Goal: Task Accomplishment & Management: Complete application form

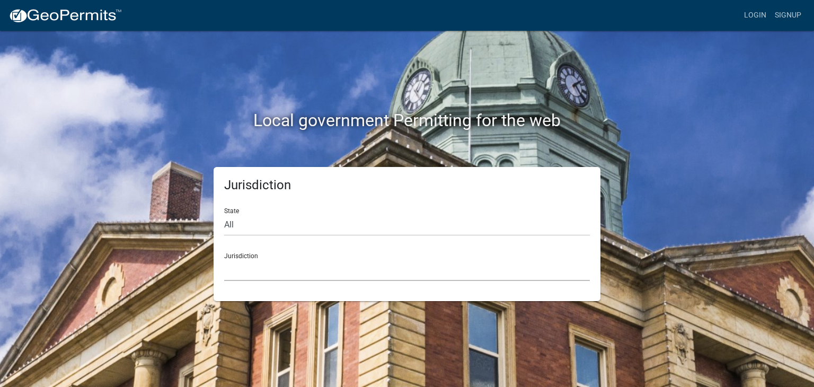
click at [273, 270] on select "[GEOGRAPHIC_DATA], [US_STATE] [GEOGRAPHIC_DATA], [US_STATE][PERSON_NAME][GEOGRA…" at bounding box center [406, 270] width 365 height 22
click at [709, 156] on div "Local government Permitting for the web Jurisdiction State All Colorado Georgia…" at bounding box center [407, 193] width 814 height 387
click at [276, 220] on select "All [US_STATE] [US_STATE] [US_STATE] [US_STATE] [US_STATE] [US_STATE] [US_STATE…" at bounding box center [406, 225] width 365 height 22
select select "[US_STATE]"
click at [224, 214] on select "All [US_STATE] [US_STATE] [US_STATE] [US_STATE] [US_STATE] [US_STATE] [US_STATE…" at bounding box center [406, 225] width 365 height 22
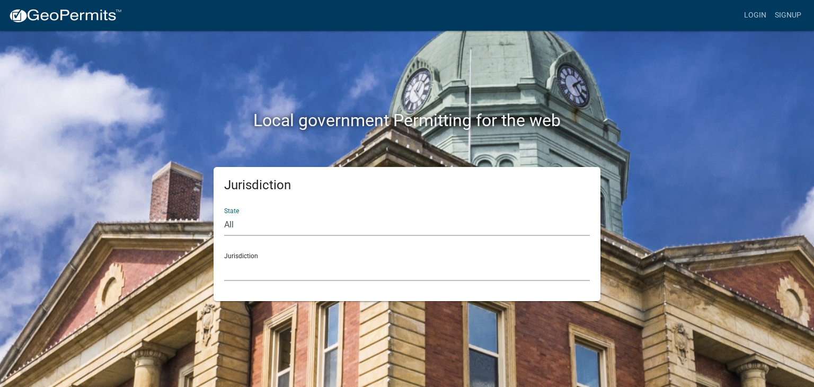
click at [273, 265] on select "City of [GEOGRAPHIC_DATA], [US_STATE] City of [GEOGRAPHIC_DATA], [US_STATE] Cit…" at bounding box center [406, 270] width 365 height 22
click at [271, 262] on select "City of [GEOGRAPHIC_DATA], [US_STATE] City of [GEOGRAPHIC_DATA], [US_STATE] Cit…" at bounding box center [406, 270] width 365 height 22
click at [261, 262] on select "City of [GEOGRAPHIC_DATA], [US_STATE] City of [GEOGRAPHIC_DATA], [US_STATE] Cit…" at bounding box center [406, 270] width 365 height 22
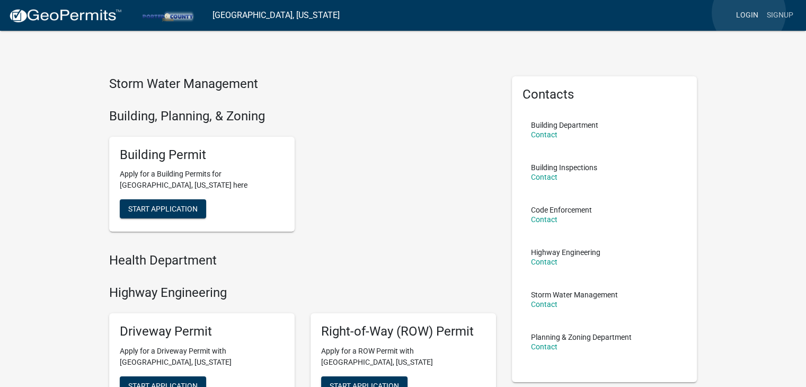
click at [748, 13] on link "Login" at bounding box center [746, 15] width 31 height 20
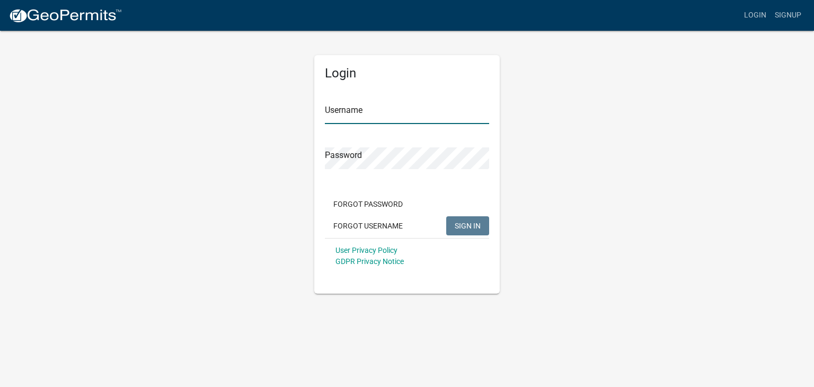
click at [409, 120] on input "Username" at bounding box center [407, 113] width 164 height 22
click at [329, 112] on input "dbellexteriors" at bounding box center [407, 113] width 164 height 22
type input "Dbellexteriors"
click at [477, 229] on span "SIGN IN" at bounding box center [467, 225] width 26 height 8
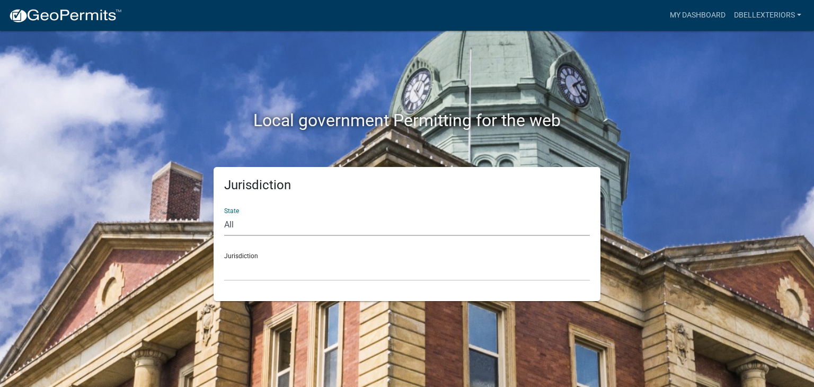
click at [268, 224] on select "All [US_STATE] [US_STATE] [US_STATE] [US_STATE] [US_STATE] [US_STATE] [US_STATE…" at bounding box center [406, 225] width 365 height 22
select select "[US_STATE]"
click at [224, 214] on select "All [US_STATE] [US_STATE] [US_STATE] [US_STATE] [US_STATE] [US_STATE] [US_STATE…" at bounding box center [406, 225] width 365 height 22
click at [249, 273] on select "City of [GEOGRAPHIC_DATA], [US_STATE] City of [GEOGRAPHIC_DATA], [US_STATE] Cit…" at bounding box center [406, 270] width 365 height 22
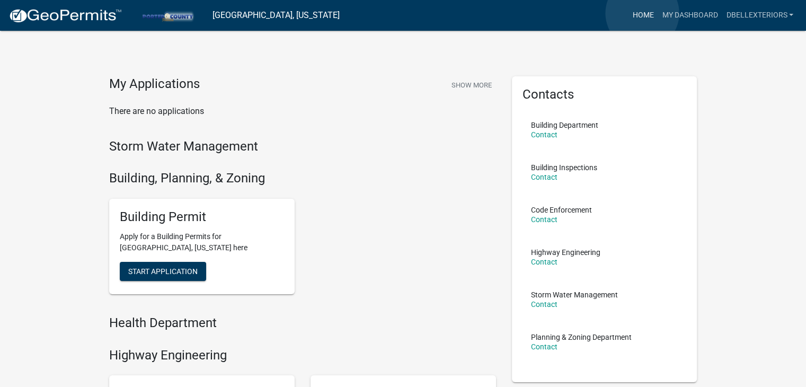
click at [642, 13] on link "Home" at bounding box center [643, 15] width 30 height 20
click at [692, 12] on link "My Dashboard" at bounding box center [689, 15] width 64 height 20
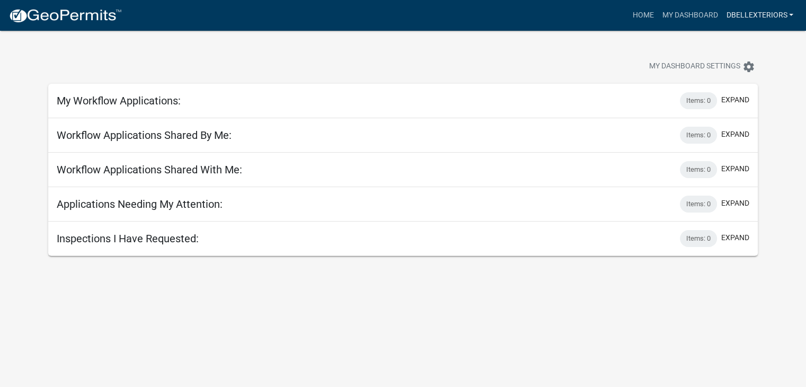
click at [767, 11] on link "dbellexteriors" at bounding box center [759, 15] width 76 height 20
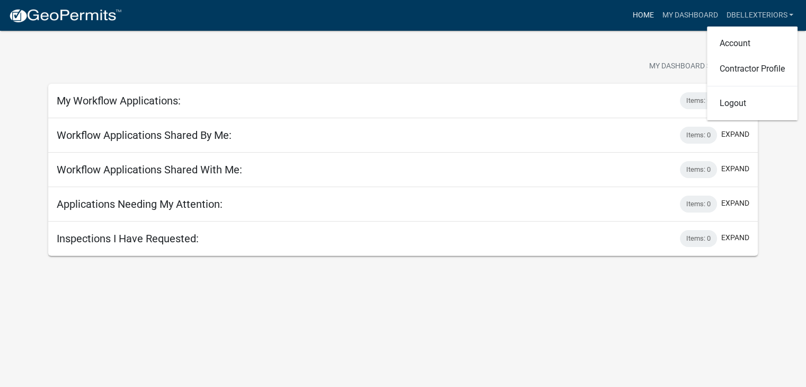
click at [628, 8] on link "Home" at bounding box center [643, 15] width 30 height 20
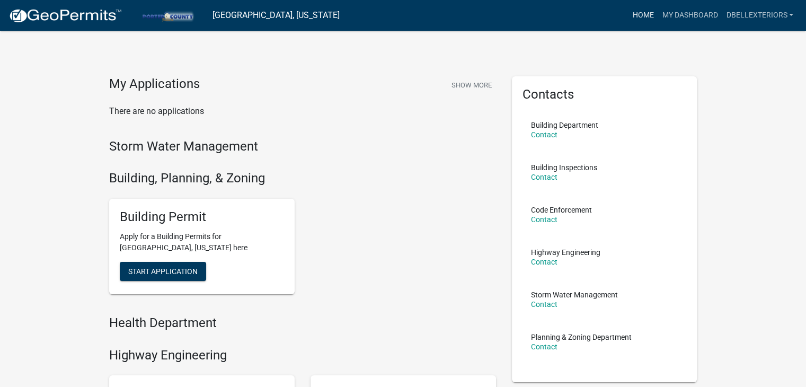
click at [644, 13] on link "Home" at bounding box center [643, 15] width 30 height 20
click at [648, 13] on link "Home" at bounding box center [643, 15] width 30 height 20
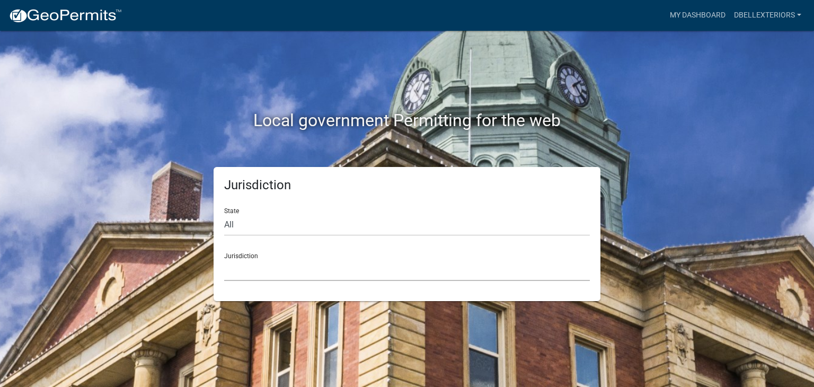
click at [263, 272] on select "Custer County, Colorado Carroll County, Georgia Cook County, Georgia Crawford C…" at bounding box center [406, 270] width 365 height 22
click at [616, 234] on div "Jurisdiction State All Colorado Georgia Indiana Iowa Kansas Minnesota Ohio Sout…" at bounding box center [407, 234] width 604 height 134
drag, startPoint x: 282, startPoint y: 227, endPoint x: 275, endPoint y: 228, distance: 6.4
click at [282, 227] on select "All [US_STATE] [US_STATE] [US_STATE] [US_STATE] [US_STATE] [US_STATE] [US_STATE…" at bounding box center [406, 225] width 365 height 22
select select "[US_STATE]"
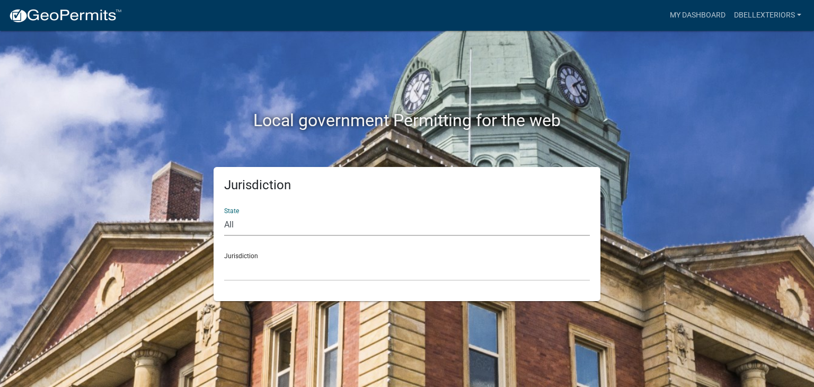
click at [224, 214] on select "All [US_STATE] [US_STATE] [US_STATE] [US_STATE] [US_STATE] [US_STATE] [US_STATE…" at bounding box center [406, 225] width 365 height 22
click at [252, 271] on select "City of [GEOGRAPHIC_DATA], [US_STATE] City of [GEOGRAPHIC_DATA], [US_STATE] Cit…" at bounding box center [406, 270] width 365 height 22
click at [268, 276] on select "[GEOGRAPHIC_DATA], [US_STATE] [GEOGRAPHIC_DATA], [US_STATE][PERSON_NAME][GEOGRA…" at bounding box center [406, 270] width 365 height 22
click at [619, 243] on div "Jurisdiction State All [US_STATE] [US_STATE] [US_STATE] [US_STATE] [US_STATE] […" at bounding box center [407, 234] width 604 height 134
click at [294, 221] on select "All [US_STATE] [US_STATE] [US_STATE] [US_STATE] [US_STATE] [US_STATE] [US_STATE…" at bounding box center [406, 225] width 365 height 22
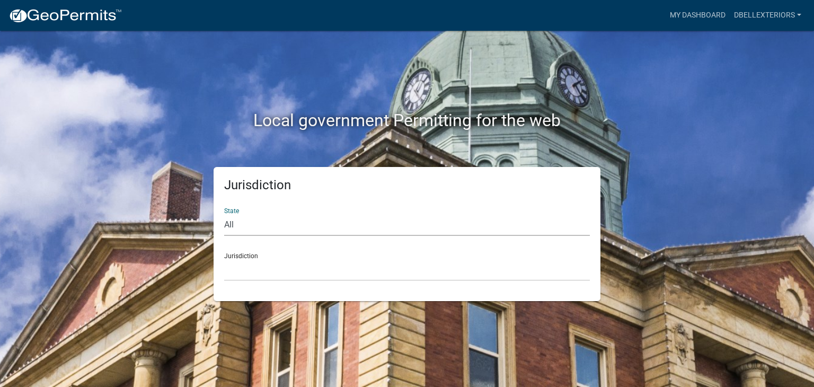
select select "[US_STATE]"
click at [224, 214] on select "All [US_STATE] [US_STATE] [US_STATE] [US_STATE] [US_STATE] [US_STATE] [US_STATE…" at bounding box center [406, 225] width 365 height 22
click at [253, 273] on select "City of [GEOGRAPHIC_DATA], [US_STATE] City of [GEOGRAPHIC_DATA], [US_STATE] Cit…" at bounding box center [406, 270] width 365 height 22
click at [244, 227] on select "All [US_STATE] [US_STATE] [US_STATE] [US_STATE] [US_STATE] [US_STATE] [US_STATE…" at bounding box center [406, 225] width 365 height 22
select select "[US_STATE]"
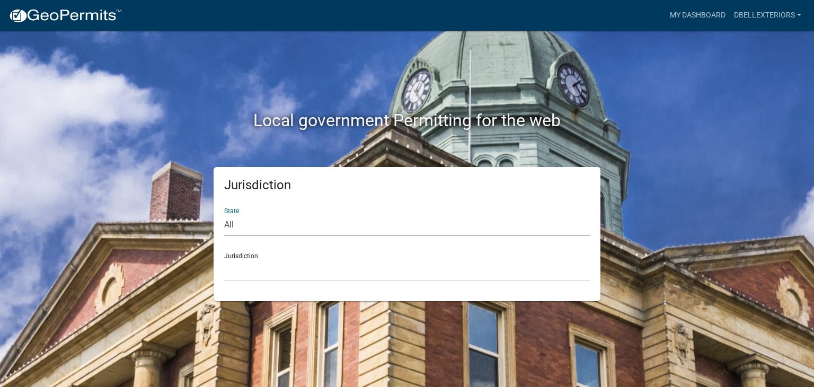
click at [224, 214] on select "All [US_STATE] [US_STATE] [US_STATE] [US_STATE] [US_STATE] [US_STATE] [US_STATE…" at bounding box center [406, 225] width 365 height 22
click at [243, 274] on select "City of [GEOGRAPHIC_DATA], [US_STATE] City of [GEOGRAPHIC_DATA], [US_STATE] Cit…" at bounding box center [406, 270] width 365 height 22
click at [244, 218] on select "All [US_STATE] [US_STATE] [US_STATE] [US_STATE] [US_STATE] [US_STATE] [US_STATE…" at bounding box center [406, 225] width 365 height 22
select select "[US_STATE]"
click at [224, 214] on select "All [US_STATE] [US_STATE] [US_STATE] [US_STATE] [US_STATE] [US_STATE] [US_STATE…" at bounding box center [406, 225] width 365 height 22
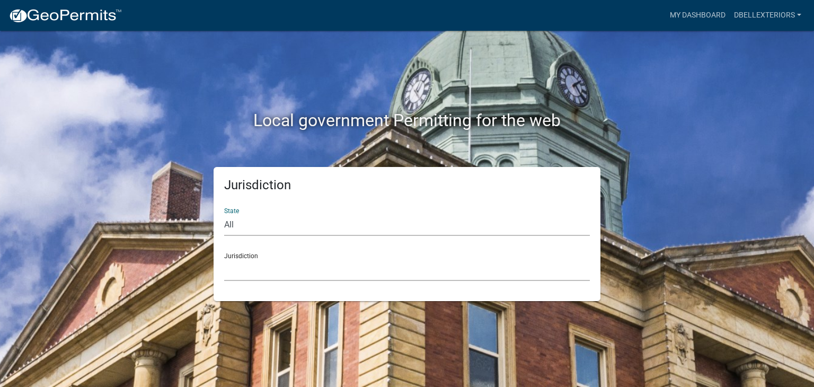
click at [249, 267] on select "City of [GEOGRAPHIC_DATA], [US_STATE] City of [GEOGRAPHIC_DATA], [US_STATE] Cit…" at bounding box center [406, 270] width 365 height 22
click at [285, 225] on select "All [US_STATE] [US_STATE] [US_STATE] [US_STATE] [US_STATE] [US_STATE] [US_STATE…" at bounding box center [406, 225] width 365 height 22
click at [224, 214] on select "All [US_STATE] [US_STATE] [US_STATE] [US_STATE] [US_STATE] [US_STATE] [US_STATE…" at bounding box center [406, 225] width 365 height 22
click at [259, 271] on select "City of [GEOGRAPHIC_DATA], [US_STATE] City of [GEOGRAPHIC_DATA], [US_STATE] Cit…" at bounding box center [406, 270] width 365 height 22
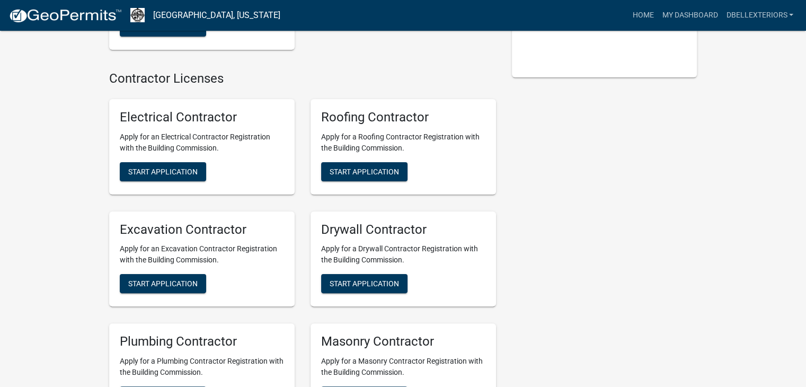
scroll to position [208, 0]
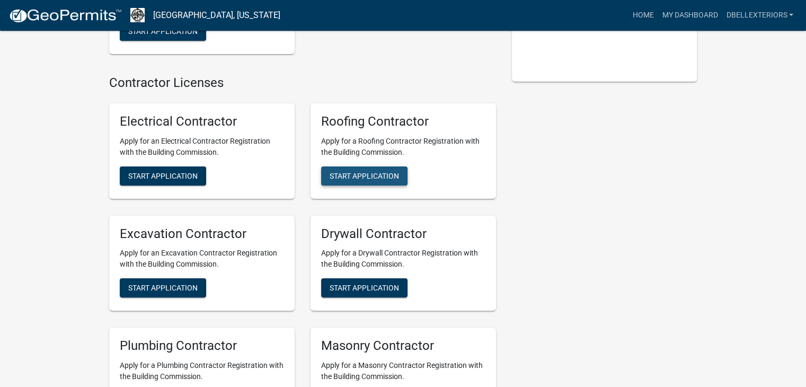
click at [381, 175] on span "Start Application" at bounding box center [363, 175] width 69 height 8
click at [713, 110] on div "My Applications Show More There are no applications Building Department Post-Fr…" at bounding box center [403, 321] width 806 height 1058
click at [578, 173] on div "Contacts Newton County Building Department Contact" at bounding box center [604, 325] width 201 height 912
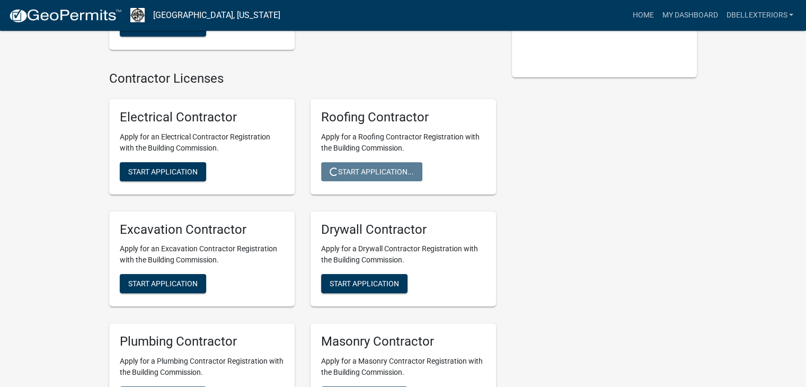
scroll to position [201, 0]
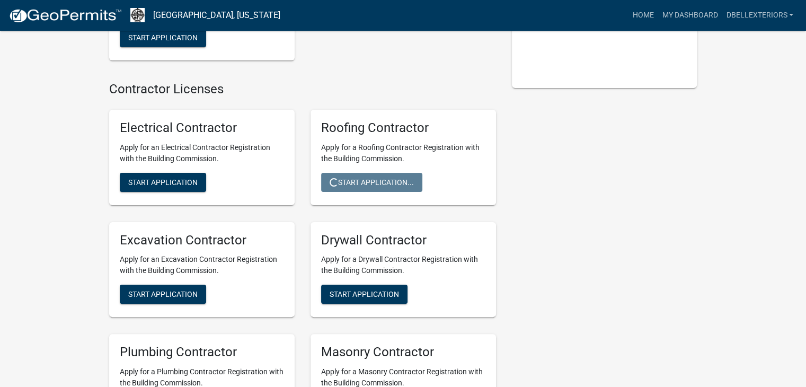
click at [504, 169] on div "Contacts Newton County Building Department Contact" at bounding box center [604, 331] width 201 height 912
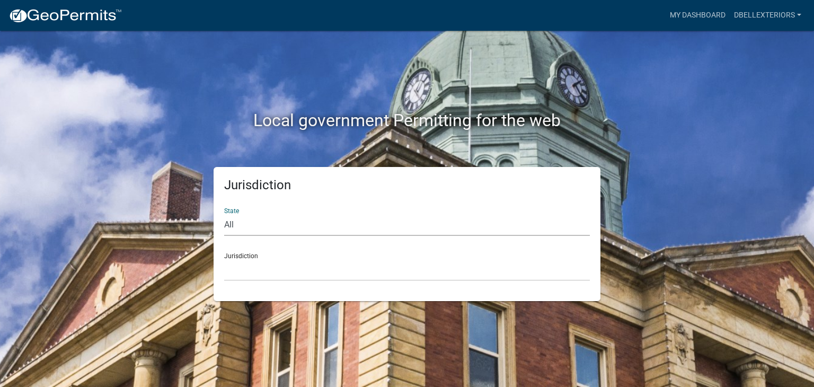
click at [243, 231] on select "All [US_STATE] [US_STATE] [US_STATE] [US_STATE] [US_STATE] [US_STATE] [US_STATE…" at bounding box center [406, 225] width 365 height 22
select select "[US_STATE]"
click at [224, 214] on select "All [US_STATE] [US_STATE] [US_STATE] [US_STATE] [US_STATE] [US_STATE] [US_STATE…" at bounding box center [406, 225] width 365 height 22
click at [251, 267] on select "City of Charlestown, Indiana City of Jeffersonville, Indiana City of Logansport…" at bounding box center [406, 270] width 365 height 22
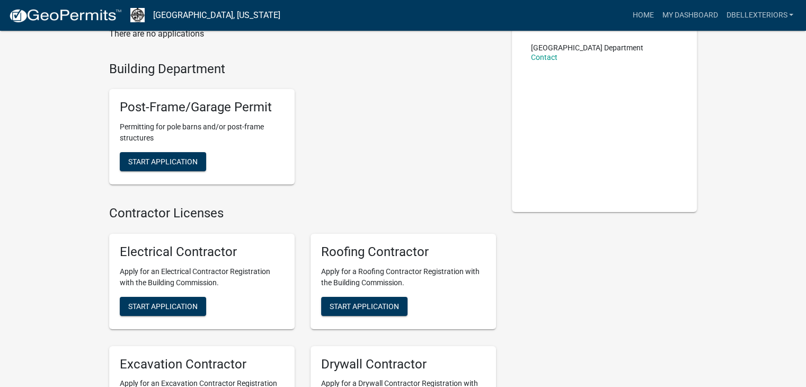
scroll to position [78, 0]
click at [360, 308] on span "Start Application" at bounding box center [363, 305] width 69 height 8
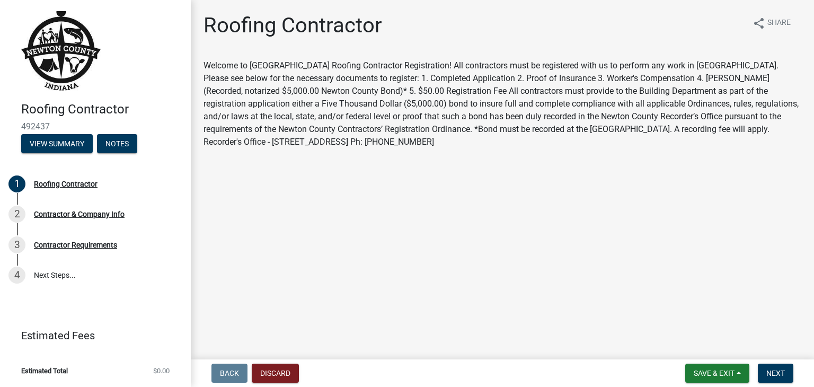
click at [460, 257] on main "Roofing Contractor share Share Welcome to Newton County Roofing Contractor Regi…" at bounding box center [502, 177] width 623 height 355
click at [780, 376] on span "Next" at bounding box center [775, 373] width 19 height 8
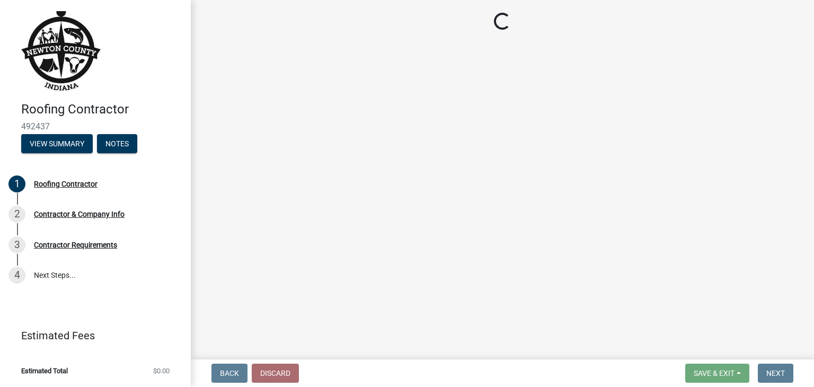
select select "IN"
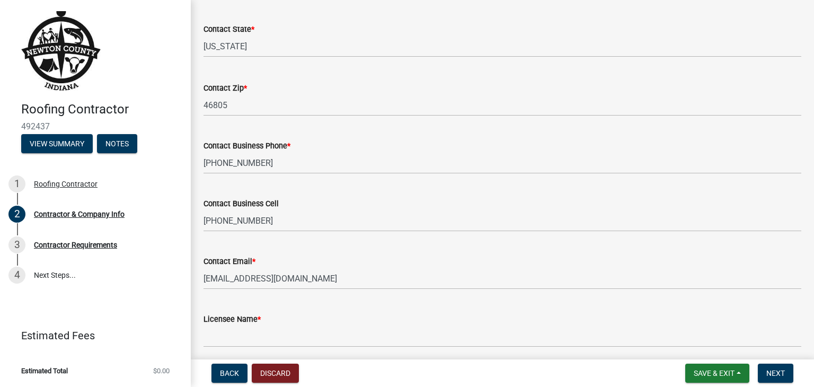
scroll to position [452, 0]
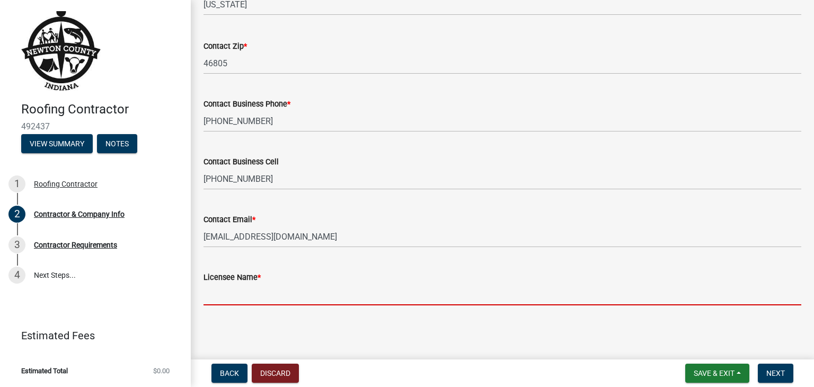
click at [294, 299] on input "Licensee Name *" at bounding box center [501, 294] width 597 height 22
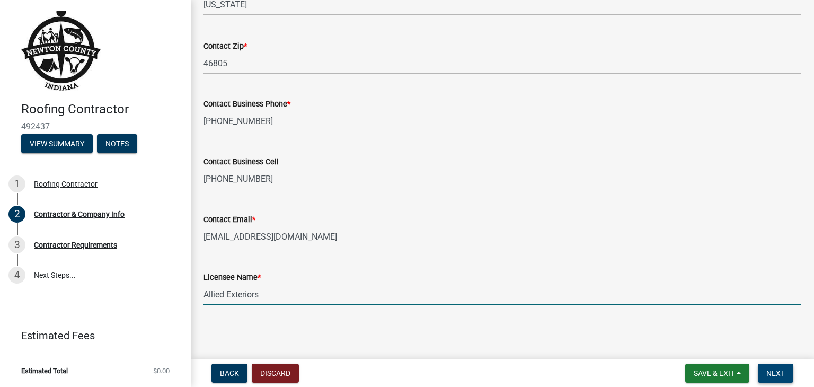
type input "Allied Exteriors"
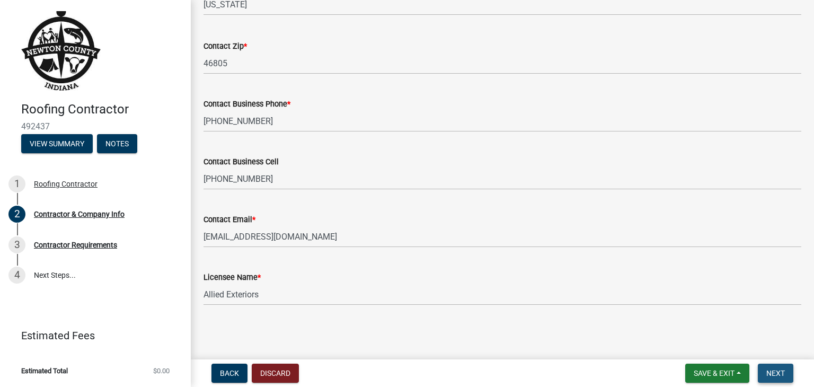
click at [779, 372] on span "Next" at bounding box center [775, 373] width 19 height 8
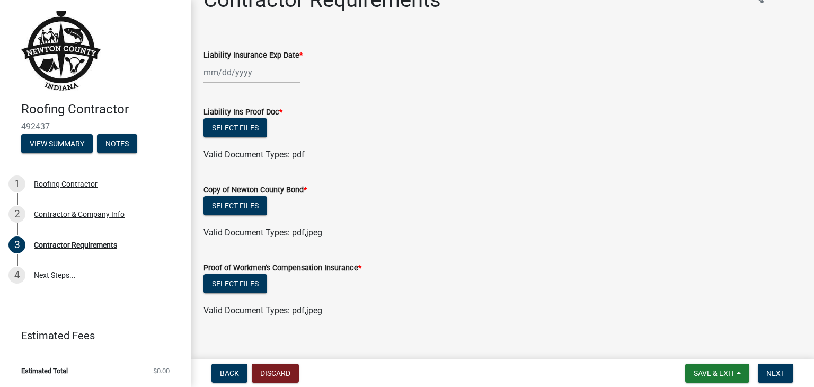
scroll to position [38, 0]
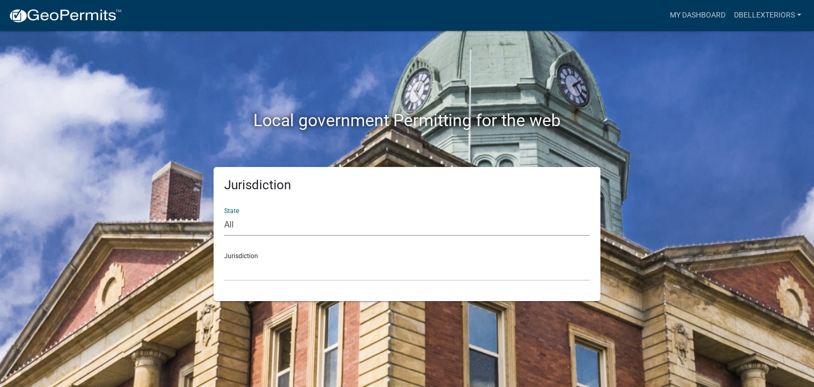
click at [252, 228] on select "All [US_STATE] [US_STATE] [US_STATE] [US_STATE] [US_STATE] [US_STATE] [US_STATE…" at bounding box center [406, 225] width 365 height 22
select select "[US_STATE]"
click at [224, 214] on select "All Colorado Georgia Indiana Iowa Kansas Minnesota Ohio South Carolina Wisconsin" at bounding box center [406, 225] width 365 height 22
click at [256, 270] on select "City of Charlestown, Indiana City of Jeffersonville, Indiana City of Logansport…" at bounding box center [406, 270] width 365 height 22
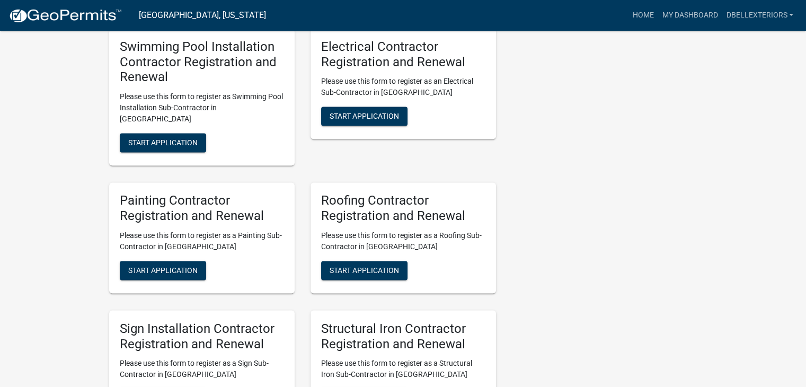
scroll to position [1748, 0]
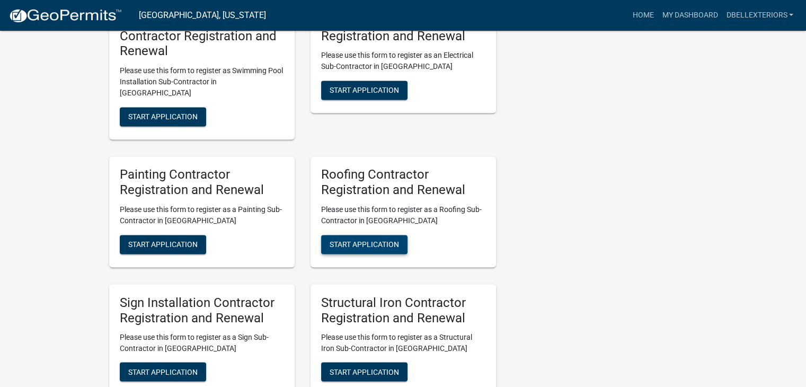
click at [373, 239] on span "Start Application" at bounding box center [363, 243] width 69 height 8
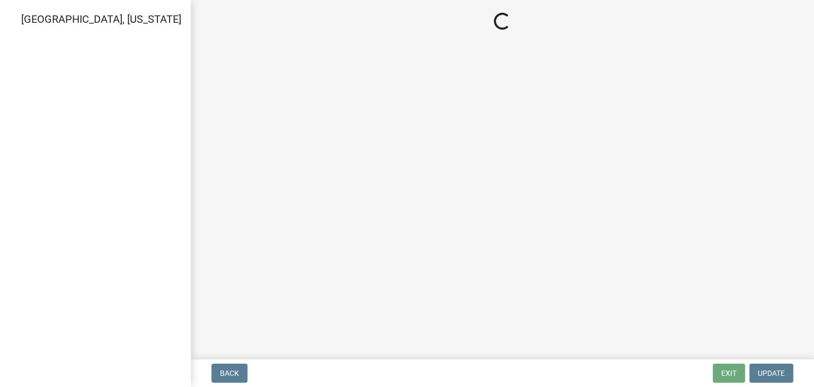
select select "IN"
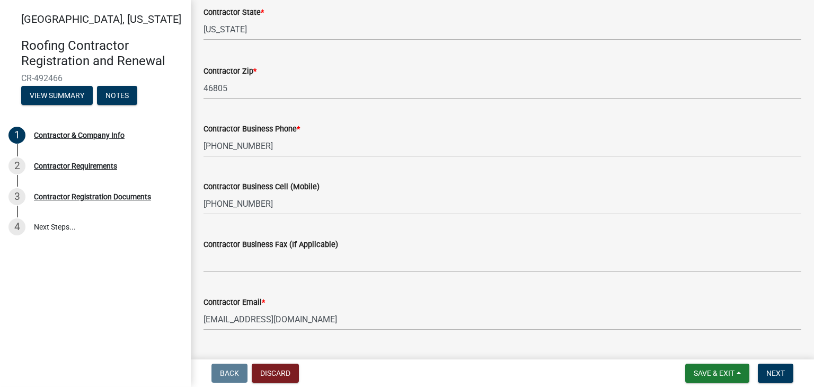
scroll to position [452, 0]
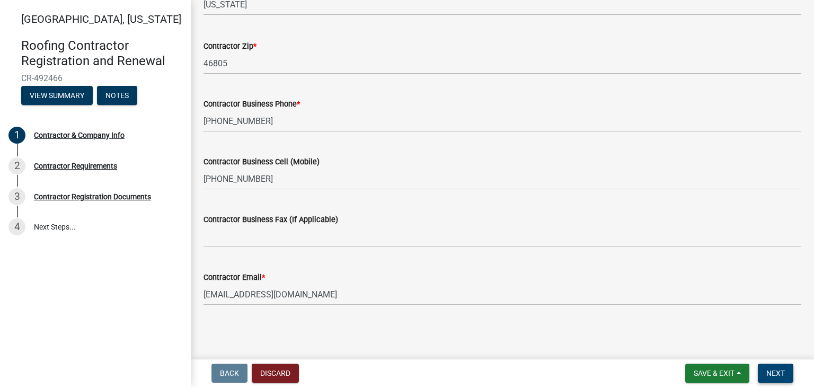
click at [776, 373] on span "Next" at bounding box center [775, 373] width 19 height 8
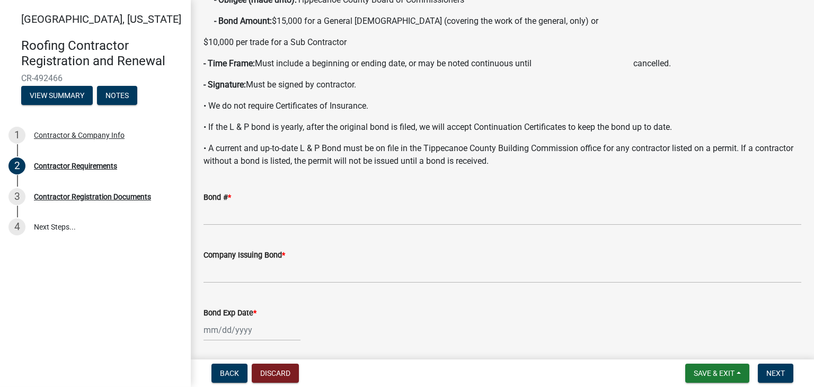
scroll to position [0, 0]
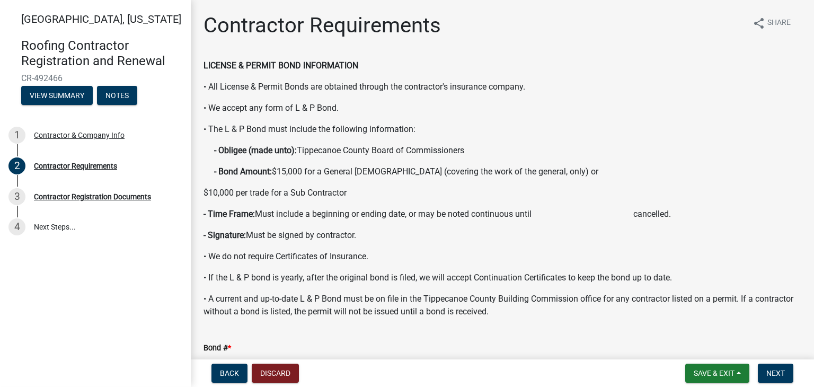
click at [788, 191] on p "$10,000 per trade for a Sub Contractor" at bounding box center [501, 192] width 597 height 13
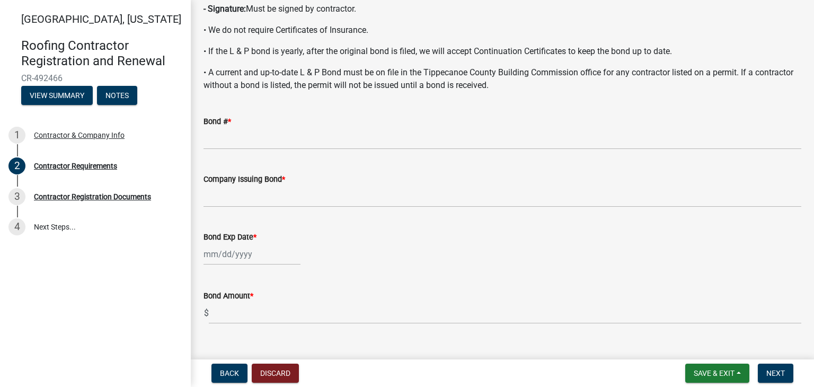
scroll to position [229, 0]
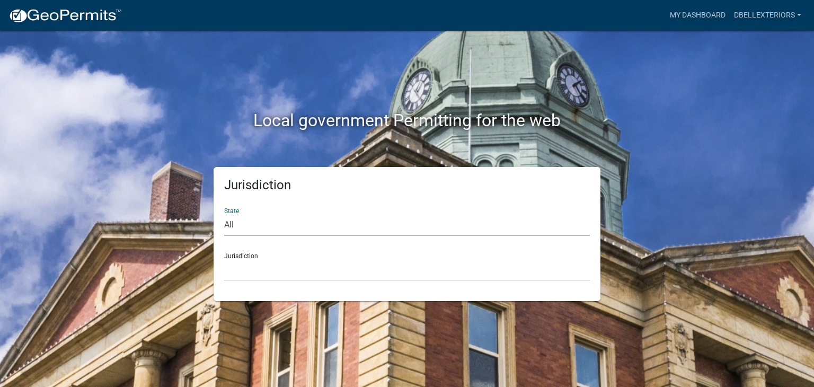
select select "Indiana"
click at [224, 214] on select "All Colorado Georgia Indiana Iowa Kansas Minnesota Ohio South Carolina Wisconsin" at bounding box center [406, 225] width 365 height 22
click at [250, 271] on select "City of Charlestown, Indiana City of Jeffersonville, Indiana City of Logansport…" at bounding box center [406, 270] width 365 height 22
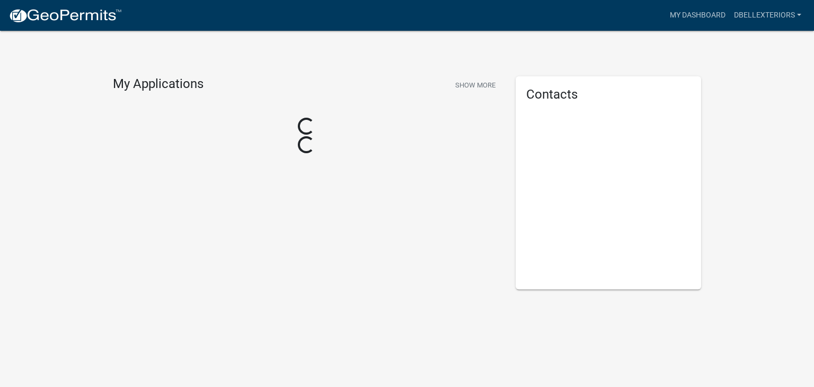
click at [524, 353] on div "My Applications Show More Loading... Loading... Contacts" at bounding box center [407, 179] width 814 height 359
click at [678, 56] on div "My Applications Show More Loading... Loading... Contacts" at bounding box center [407, 179] width 814 height 359
click at [746, 142] on div "My Applications Show More Loading... Loading... Contacts" at bounding box center [407, 179] width 814 height 359
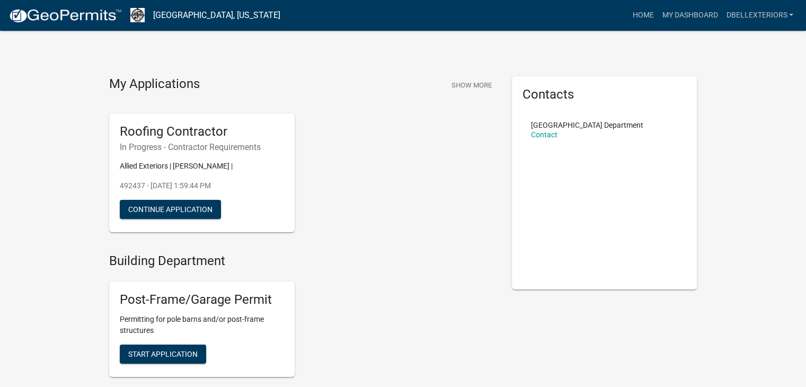
scroll to position [53, 0]
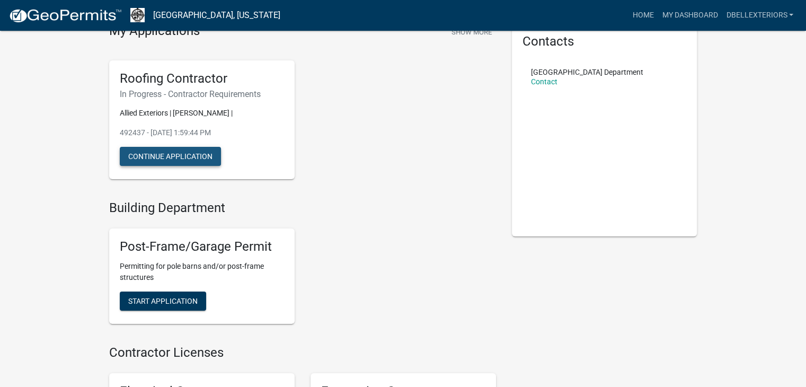
click at [162, 155] on button "Continue Application" at bounding box center [170, 156] width 101 height 19
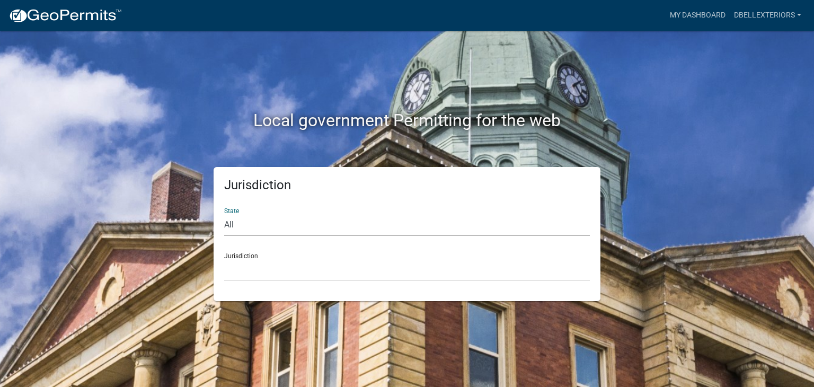
click at [271, 222] on select "All [US_STATE] [US_STATE] [US_STATE] [US_STATE] [US_STATE] [US_STATE] [US_STATE…" at bounding box center [406, 225] width 365 height 22
select select "[US_STATE]"
click at [224, 214] on select "All [US_STATE] [US_STATE] [US_STATE] [US_STATE] [US_STATE] [US_STATE] [US_STATE…" at bounding box center [406, 225] width 365 height 22
click at [281, 278] on select "City of [GEOGRAPHIC_DATA], [US_STATE] City of [GEOGRAPHIC_DATA], [US_STATE] Cit…" at bounding box center [406, 270] width 365 height 22
click at [288, 226] on select "All [US_STATE] [US_STATE] [US_STATE] [US_STATE] [US_STATE] [US_STATE] [US_STATE…" at bounding box center [406, 225] width 365 height 22
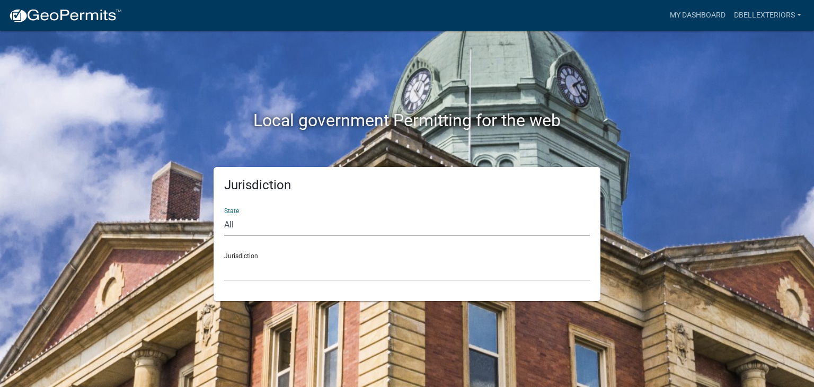
select select "[US_STATE]"
click at [224, 214] on select "All [US_STATE] [US_STATE] [US_STATE] [US_STATE] [US_STATE] [US_STATE] [US_STATE…" at bounding box center [406, 225] width 365 height 22
click at [260, 273] on select "City of [GEOGRAPHIC_DATA], [US_STATE] City of [GEOGRAPHIC_DATA], [US_STATE] Cit…" at bounding box center [406, 270] width 365 height 22
click at [254, 231] on select "All [US_STATE] [US_STATE] [US_STATE] [US_STATE] [US_STATE] [US_STATE] [US_STATE…" at bounding box center [406, 225] width 365 height 22
select select "[US_STATE]"
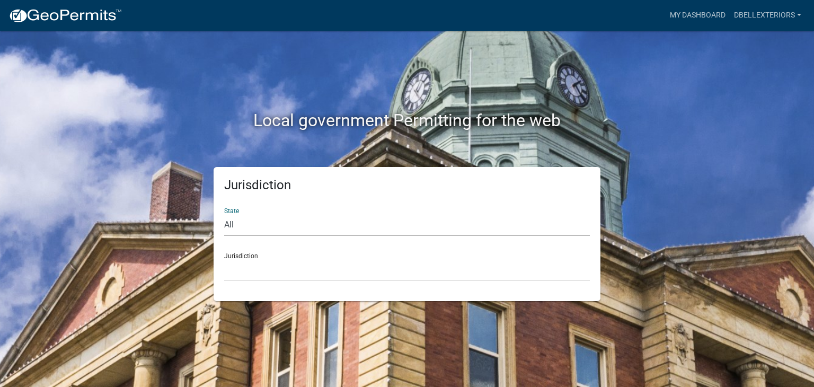
click at [224, 214] on select "All [US_STATE] [US_STATE] [US_STATE] [US_STATE] [US_STATE] [US_STATE] [US_STATE…" at bounding box center [406, 225] width 365 height 22
click at [259, 273] on select "City of [GEOGRAPHIC_DATA], [US_STATE] City of [GEOGRAPHIC_DATA], [US_STATE] Cit…" at bounding box center [406, 270] width 365 height 22
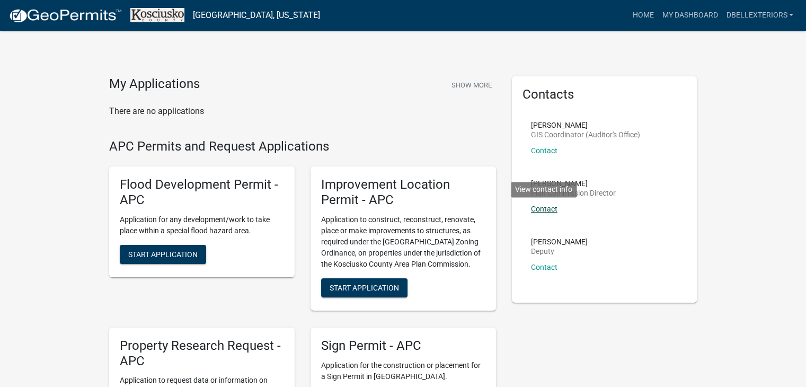
click at [550, 209] on link "Contact" at bounding box center [544, 208] width 26 height 8
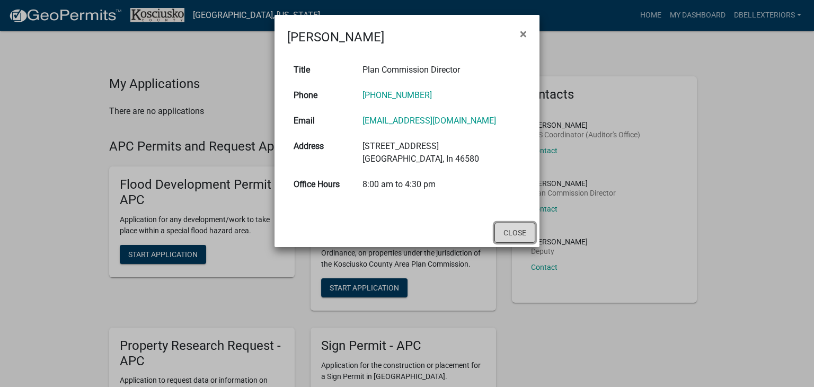
click at [506, 235] on button "Close" at bounding box center [514, 232] width 41 height 20
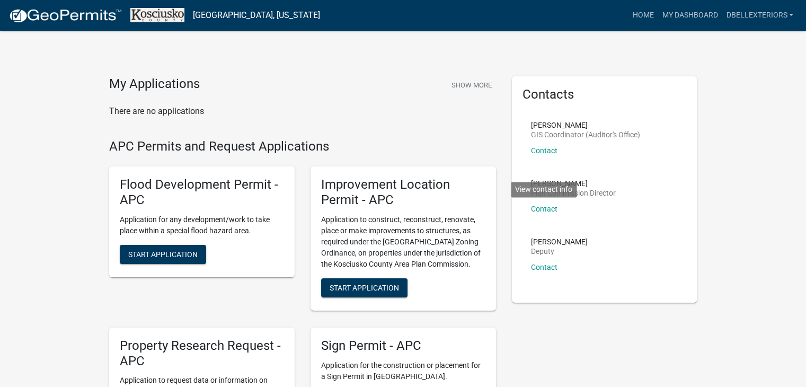
click at [603, 211] on p "Contact View contact info" at bounding box center [573, 208] width 85 height 7
